Goal: Navigation & Orientation: Find specific page/section

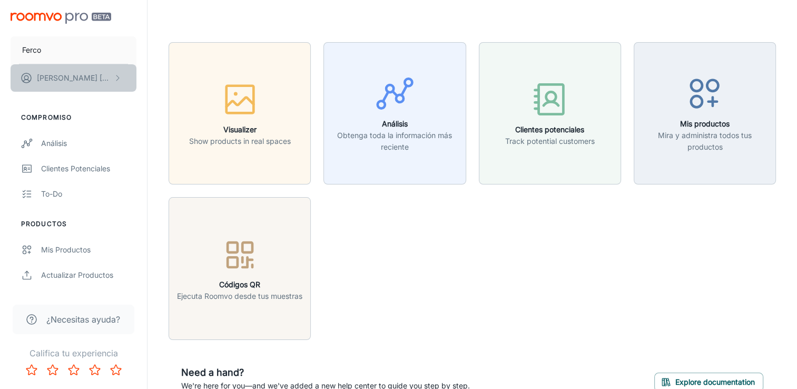
click at [99, 82] on p "[PERSON_NAME] [PERSON_NAME]" at bounding box center [74, 78] width 74 height 12
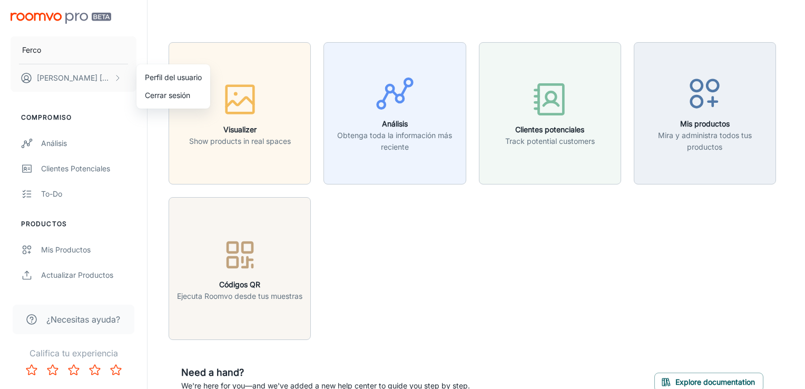
click at [707, 117] on div at bounding box center [402, 194] width 805 height 389
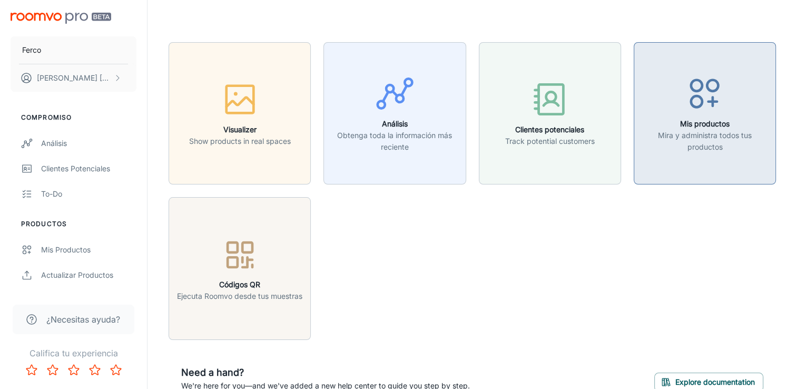
click at [684, 122] on h6 "Mis productos" at bounding box center [705, 124] width 129 height 12
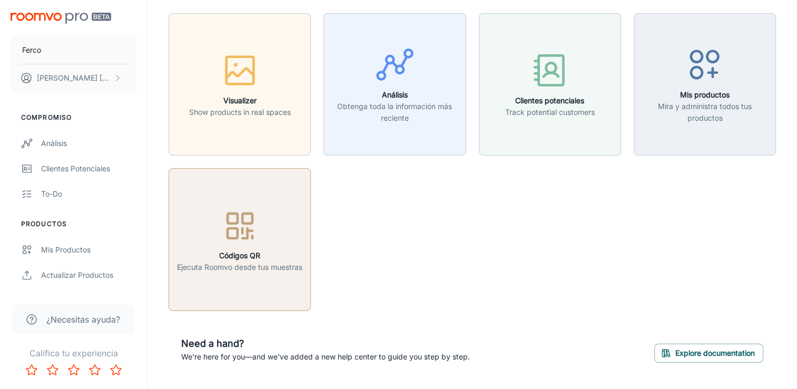
scroll to position [57, 0]
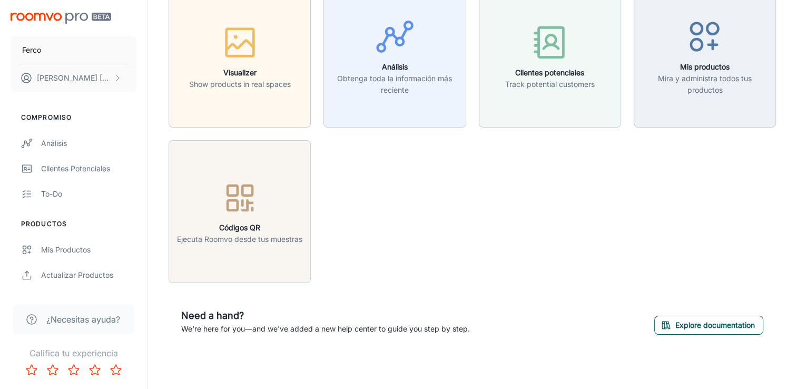
click at [693, 329] on button "Explore documentation" at bounding box center [708, 325] width 109 height 19
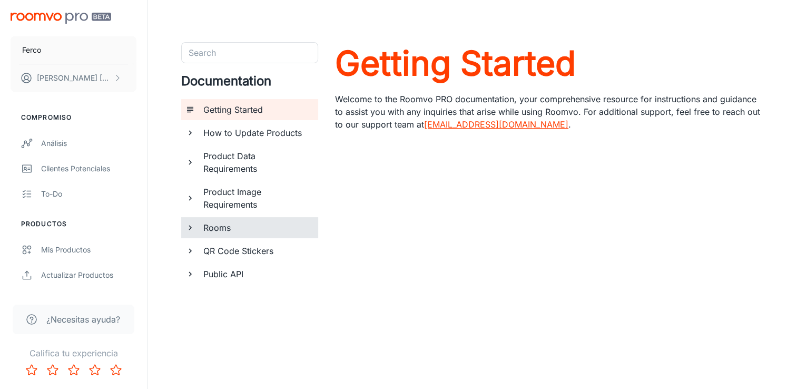
click at [228, 224] on h6 "Rooms" at bounding box center [256, 227] width 106 height 13
click at [227, 246] on h6 "Custom Rooms" at bounding box center [260, 250] width 97 height 13
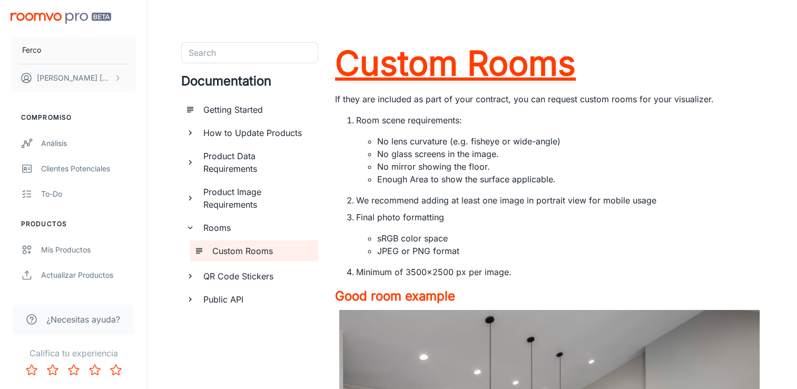
click at [504, 65] on h1 "Custom Rooms" at bounding box center [549, 63] width 428 height 42
click at [413, 75] on h1 "Custom Rooms" at bounding box center [549, 63] width 428 height 42
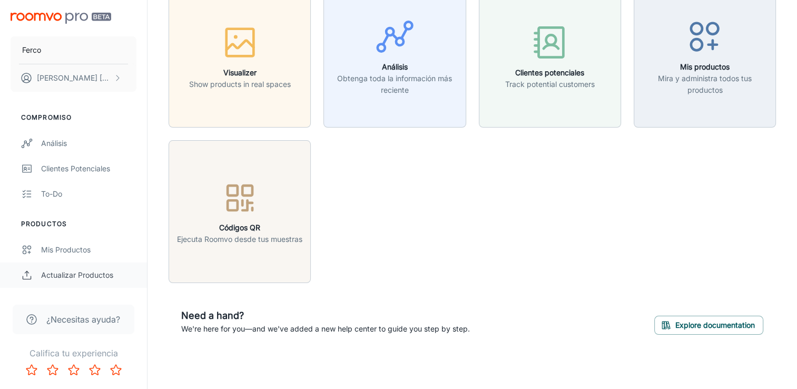
click at [65, 277] on div "Actualizar productos" at bounding box center [88, 275] width 95 height 12
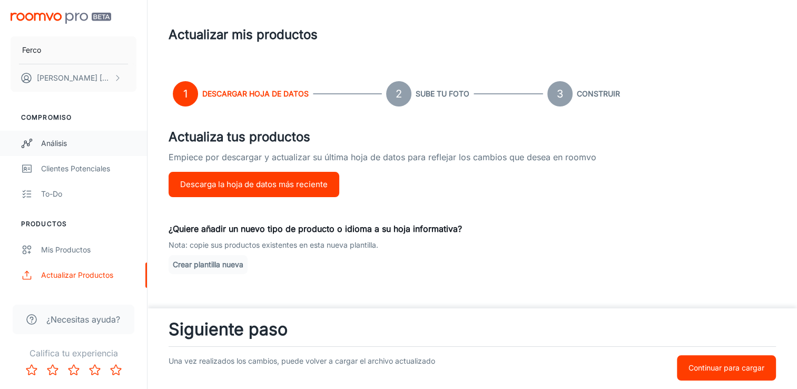
click at [68, 144] on div "Análisis" at bounding box center [88, 144] width 95 height 12
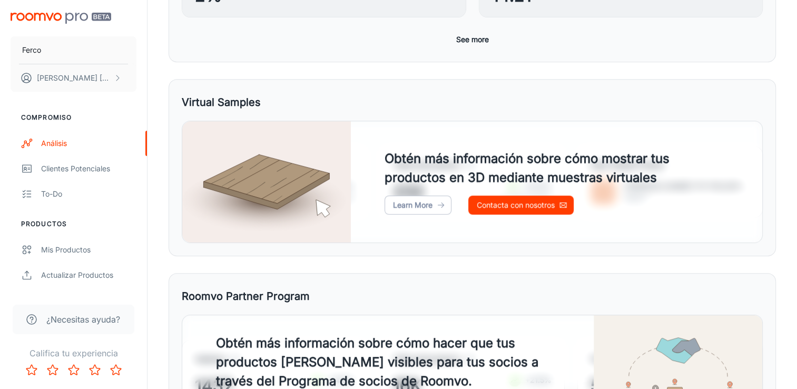
scroll to position [366, 0]
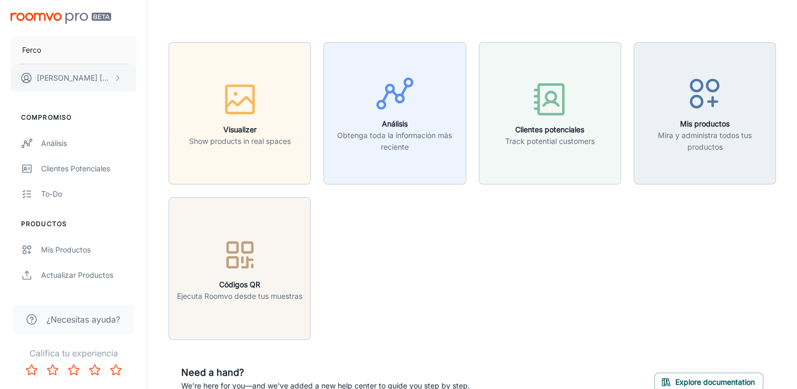
click at [87, 85] on button "Jose Carlo Lemus" at bounding box center [74, 77] width 126 height 27
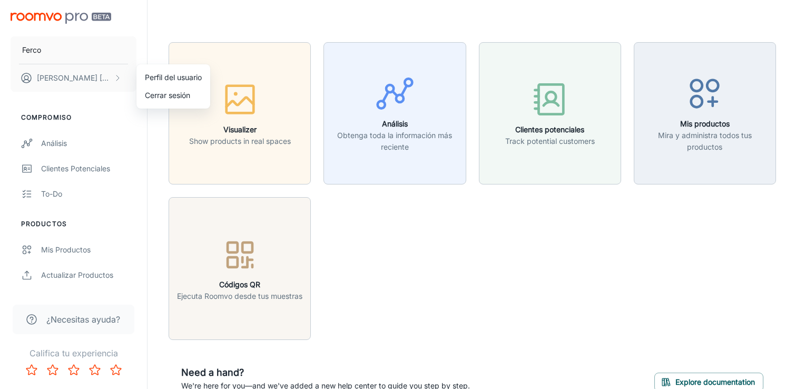
click at [132, 140] on div at bounding box center [402, 194] width 805 height 389
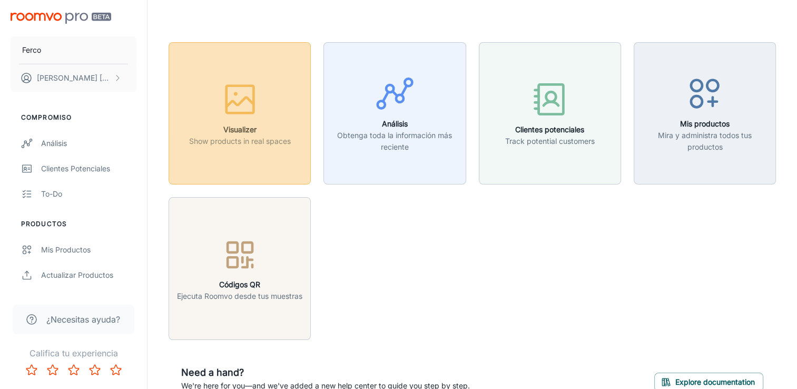
click at [227, 120] on div "button" at bounding box center [240, 102] width 102 height 44
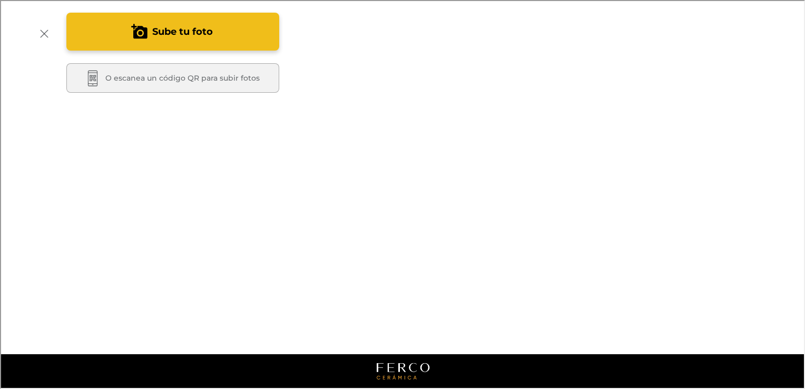
scroll to position [158, 0]
